Goal: Transaction & Acquisition: Book appointment/travel/reservation

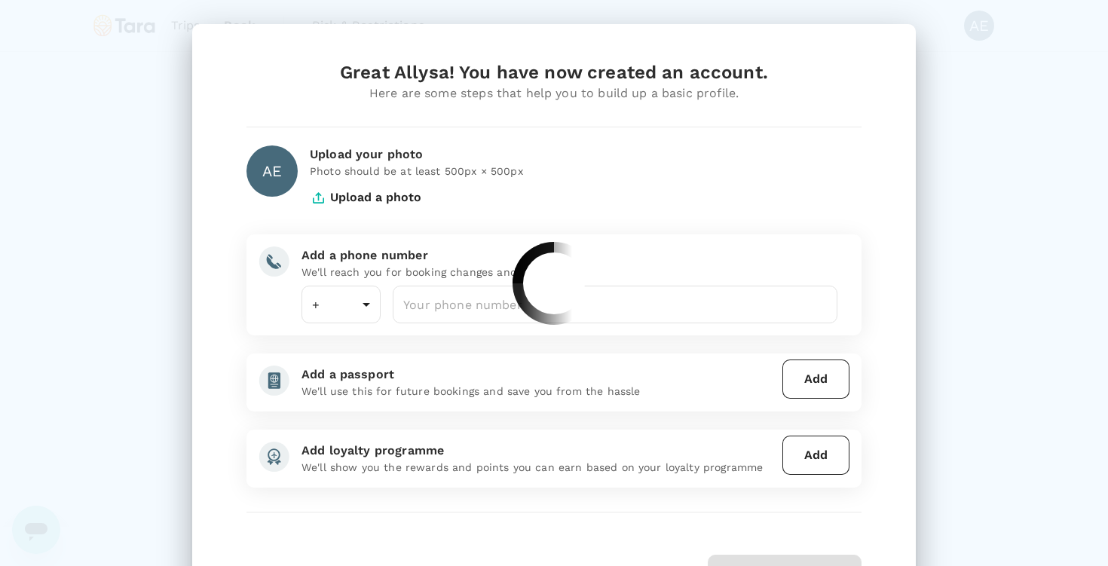
type input "65"
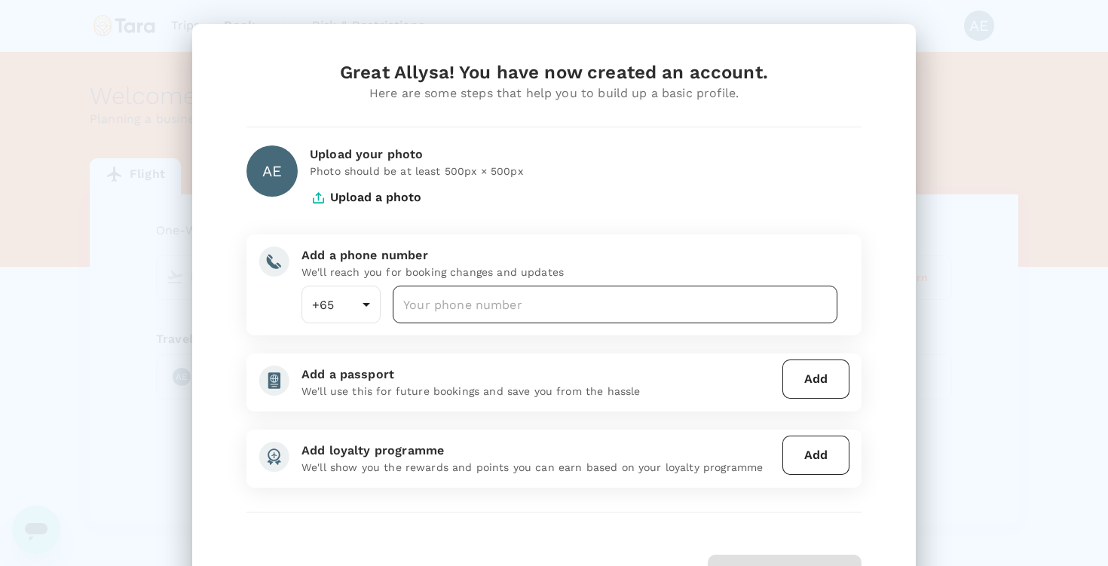
click at [525, 301] on input "number" at bounding box center [615, 305] width 445 height 38
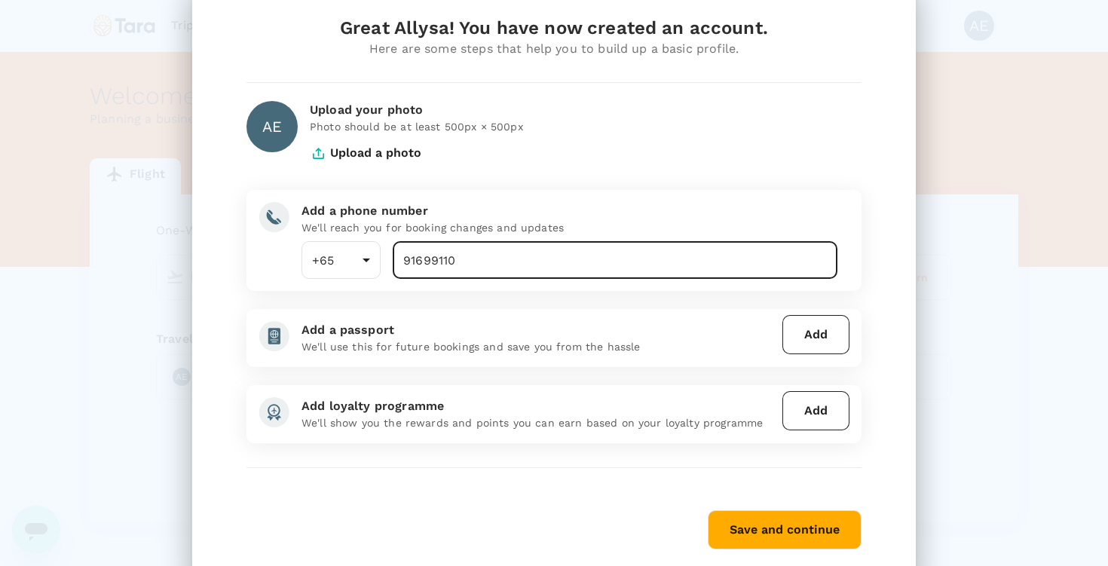
scroll to position [45, 0]
type input "91699110"
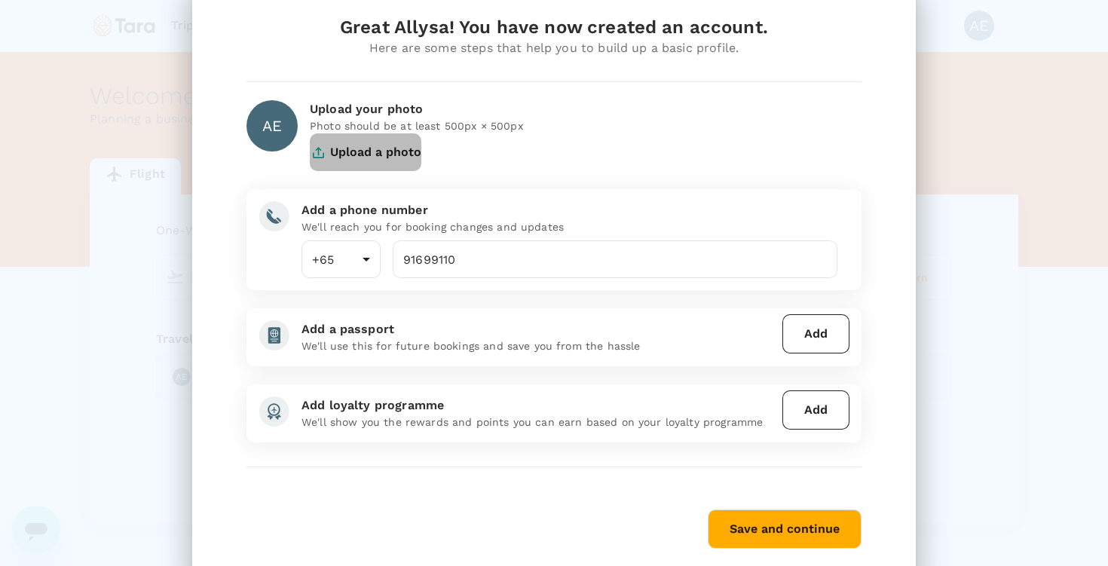
click at [338, 164] on button "Upload a photo" at bounding box center [366, 152] width 112 height 38
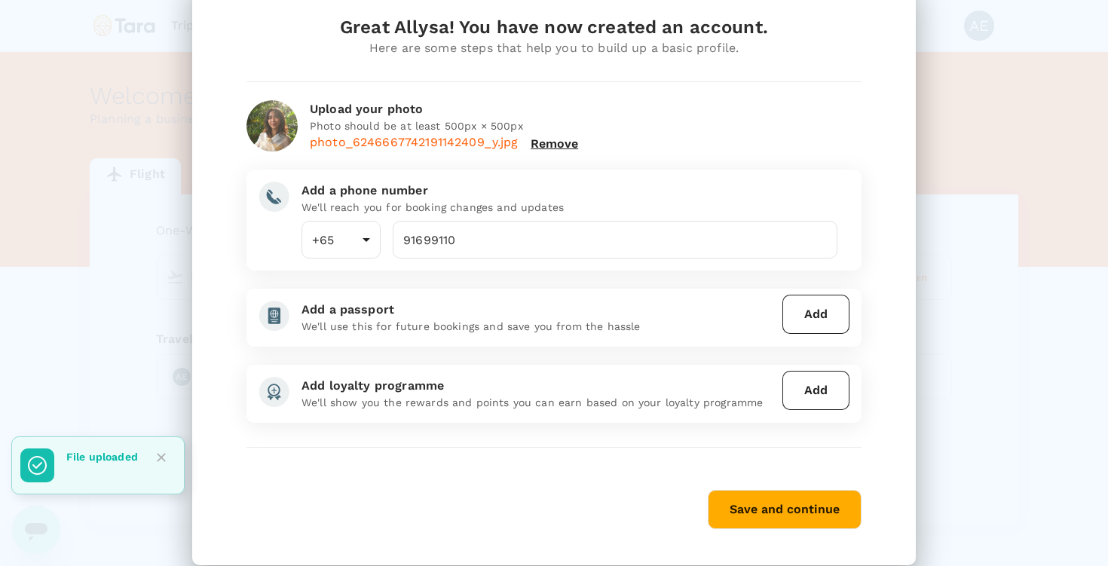
click at [778, 496] on button "Save and continue" at bounding box center [785, 509] width 154 height 39
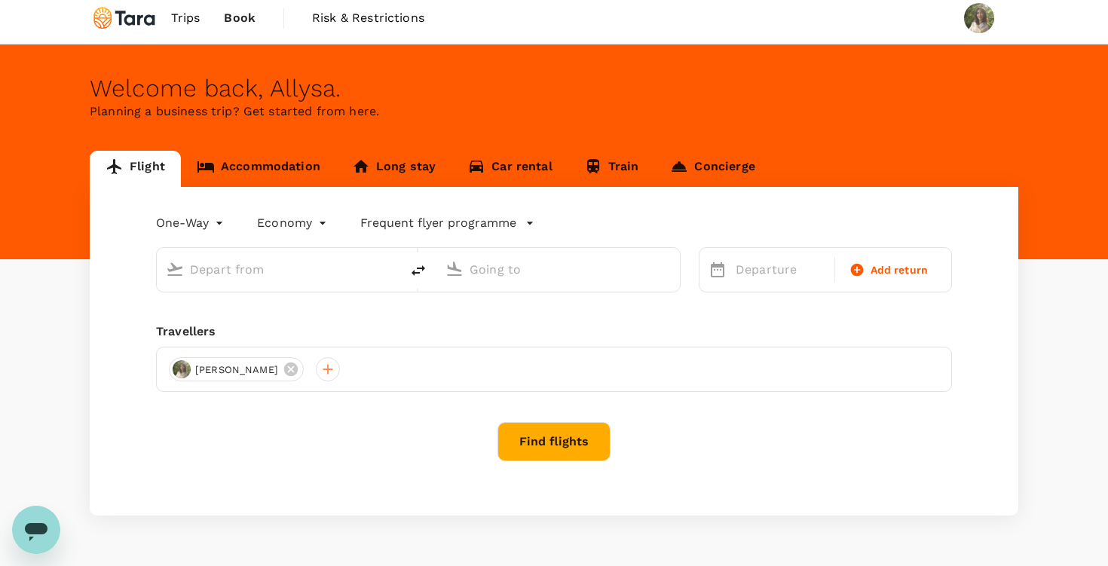
scroll to position [24, 0]
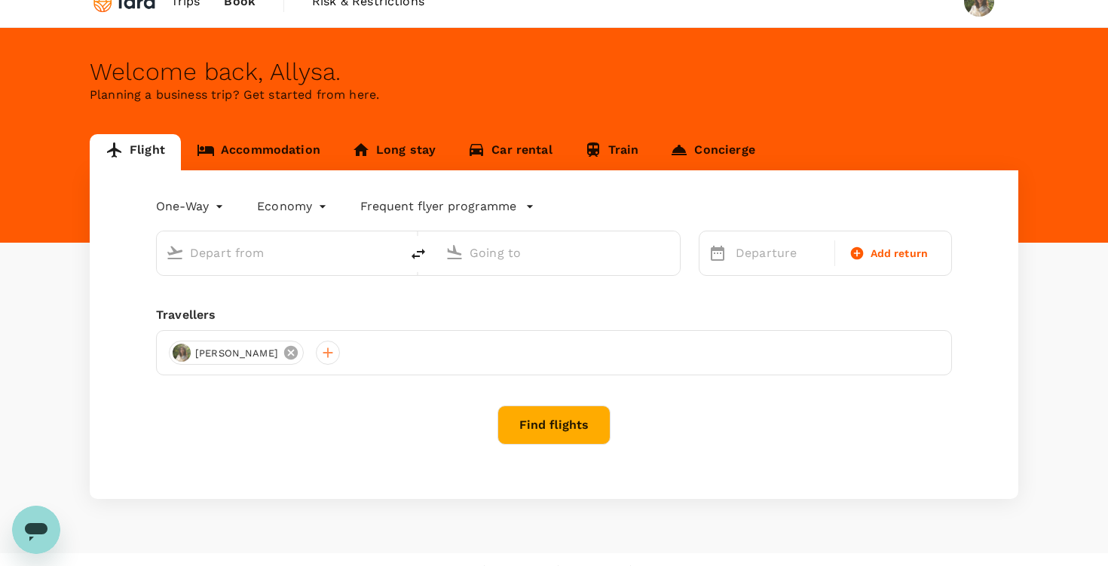
click at [295, 353] on icon at bounding box center [291, 353] width 14 height 14
click at [174, 347] on div at bounding box center [181, 353] width 24 height 24
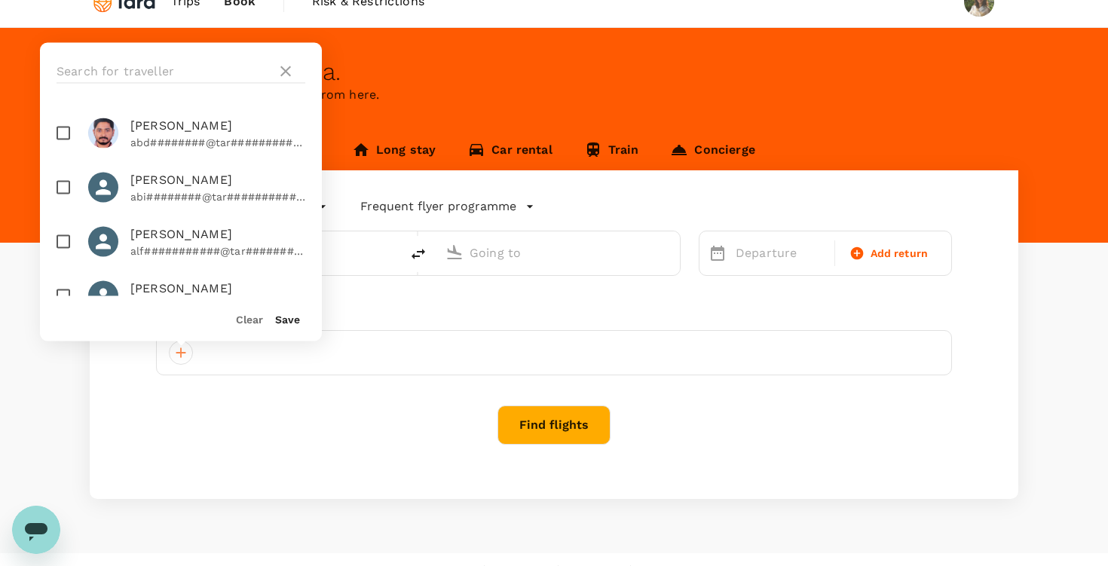
click at [161, 57] on div at bounding box center [181, 71] width 282 height 57
click at [164, 78] on input "text" at bounding box center [164, 72] width 214 height 24
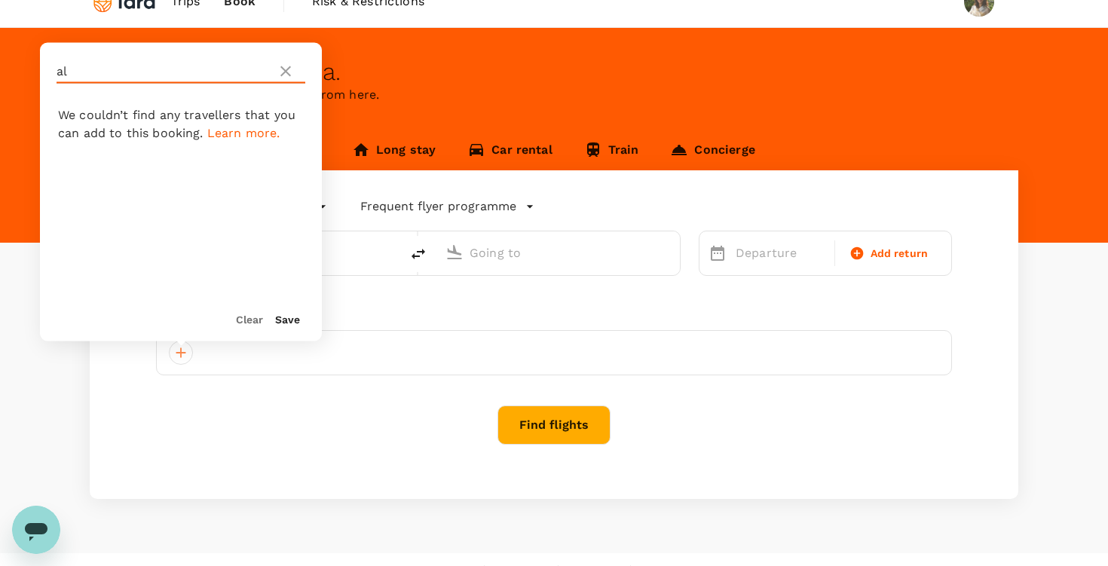
type input "a"
type input "almag"
click at [283, 71] on icon at bounding box center [286, 72] width 18 height 18
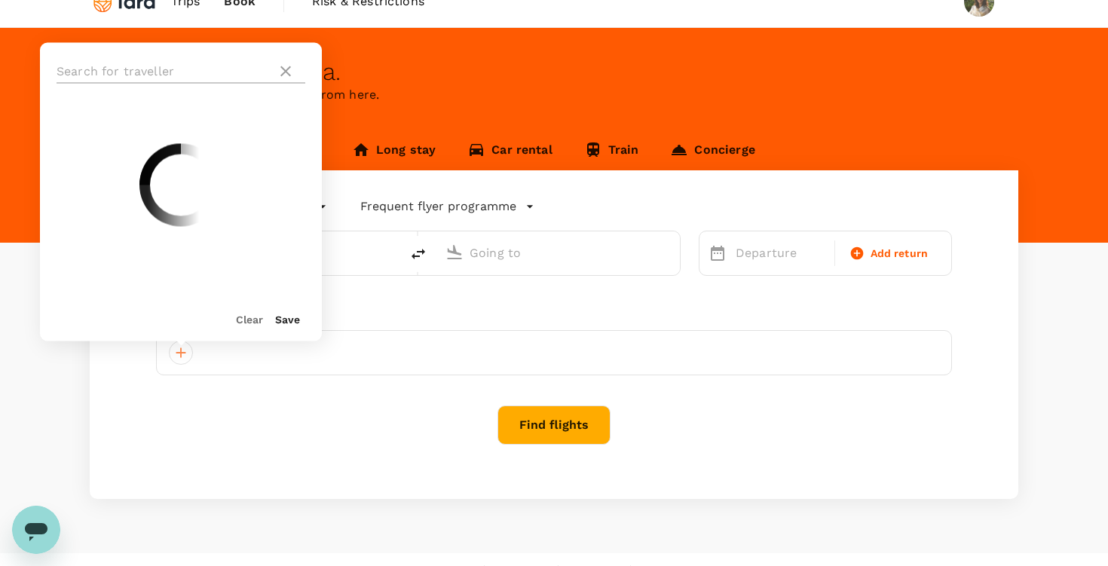
click at [152, 74] on input "text" at bounding box center [164, 72] width 214 height 24
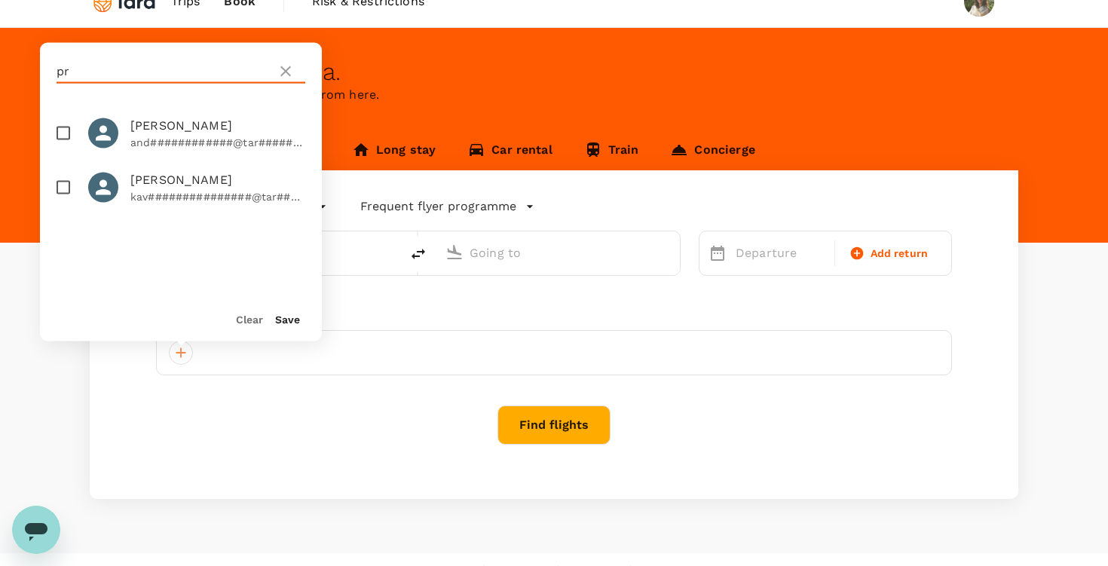
type input "p"
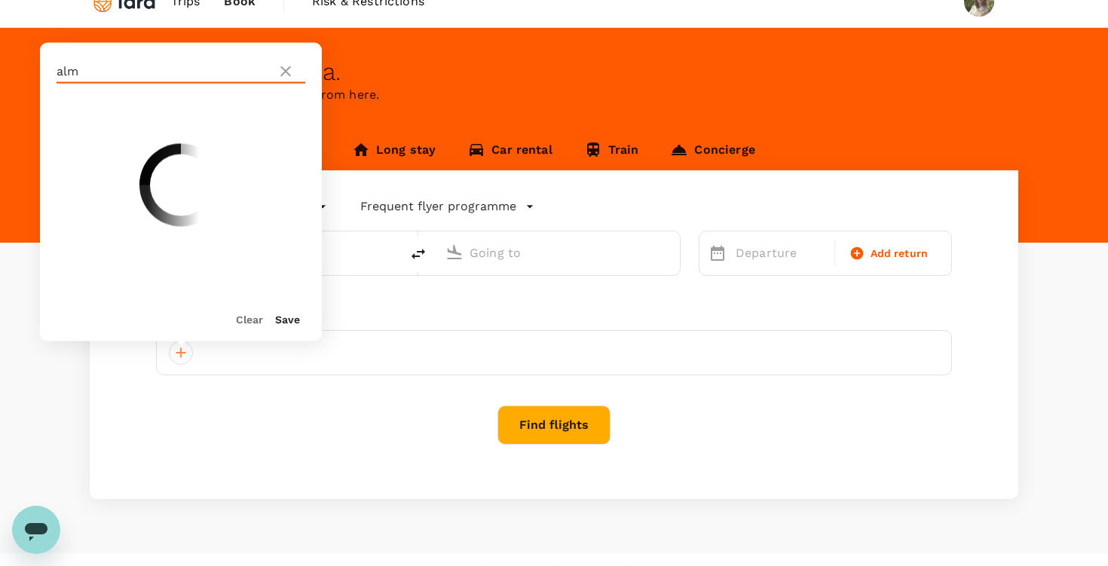
type input "almo"
